Goal: Find specific page/section: Find specific page/section

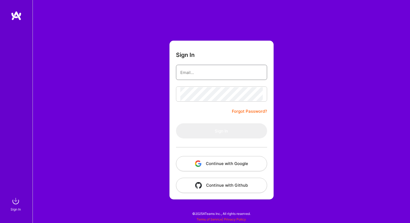
click at [201, 71] on input "email" at bounding box center [221, 73] width 82 height 14
type input "mail@umarsesay.com"
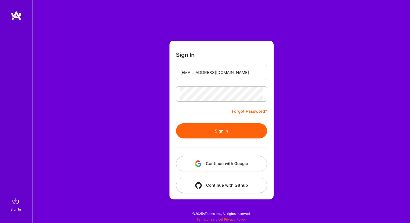
click at [227, 129] on button "Sign In" at bounding box center [221, 130] width 91 height 15
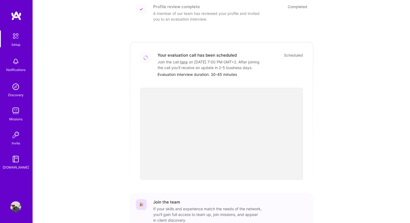
scroll to position [123, 0]
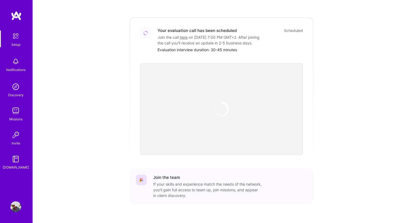
scroll to position [164, 0]
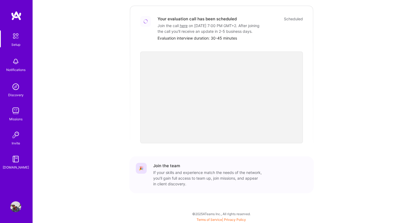
click at [14, 117] on div "Missions" at bounding box center [15, 119] width 13 height 6
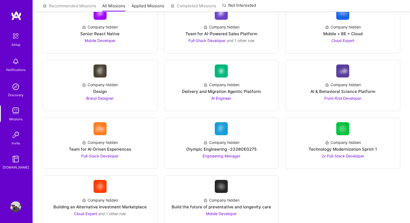
scroll to position [915, 0]
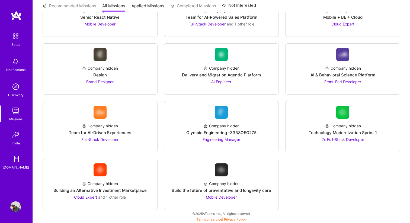
click at [18, 43] on div "Setup" at bounding box center [15, 45] width 9 height 6
